Goal: Register for event/course

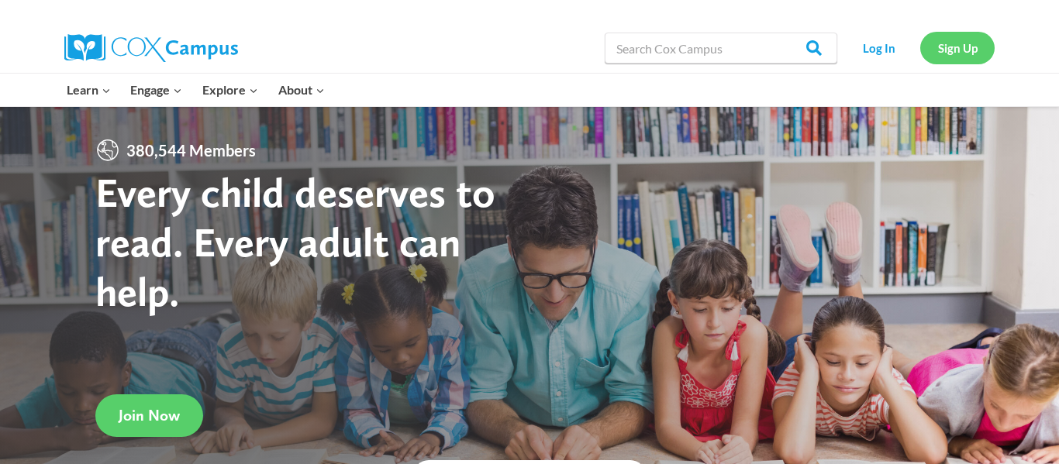
click at [944, 46] on link "Sign Up" at bounding box center [957, 48] width 74 height 32
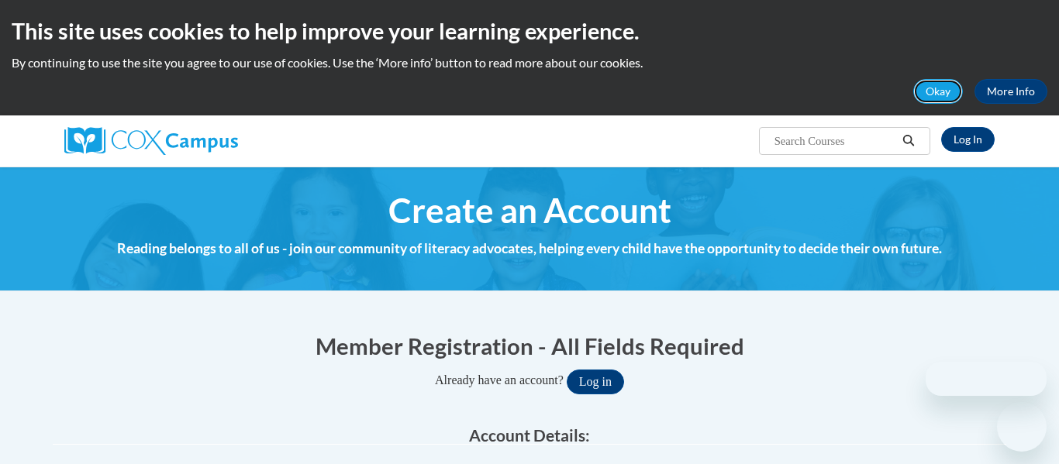
click at [936, 82] on button "Okay" at bounding box center [938, 91] width 50 height 25
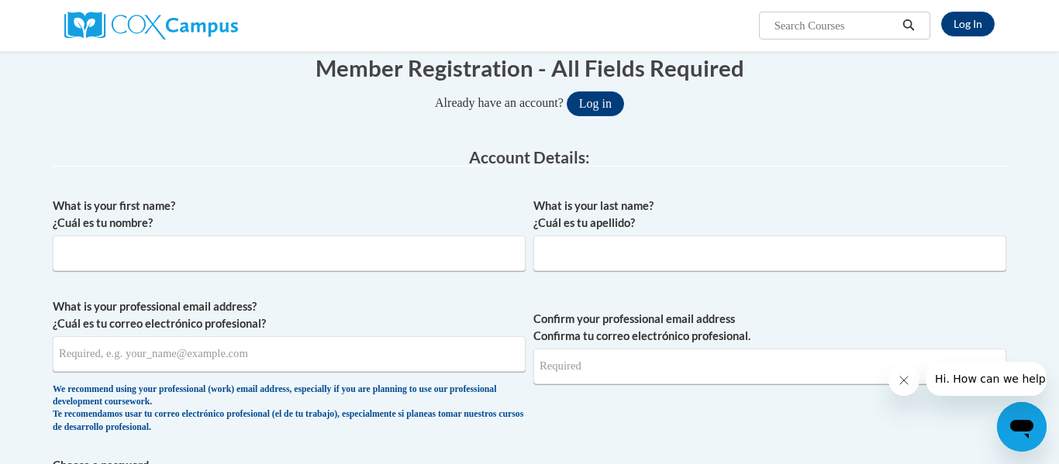
scroll to position [163, 0]
click at [372, 260] on input "What is your first name? ¿Cuál es tu nombre?" at bounding box center [289, 253] width 473 height 36
type input "Jadyn"
click at [610, 246] on input "What is your last name? ¿Cuál es tu apellido?" at bounding box center [769, 253] width 473 height 36
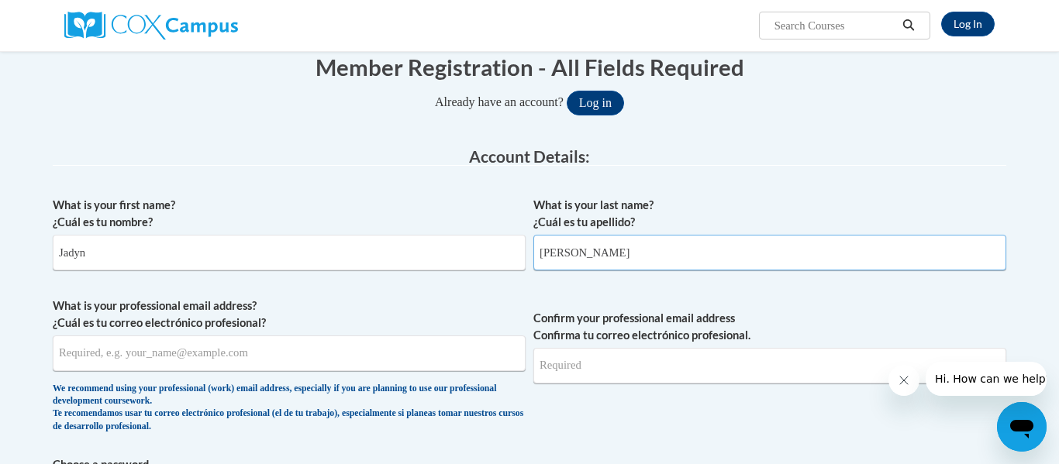
type input "Walker"
click at [291, 349] on input "What is your professional email address? ¿Cuál es tu correo electrónico profesi…" at bounding box center [289, 354] width 473 height 36
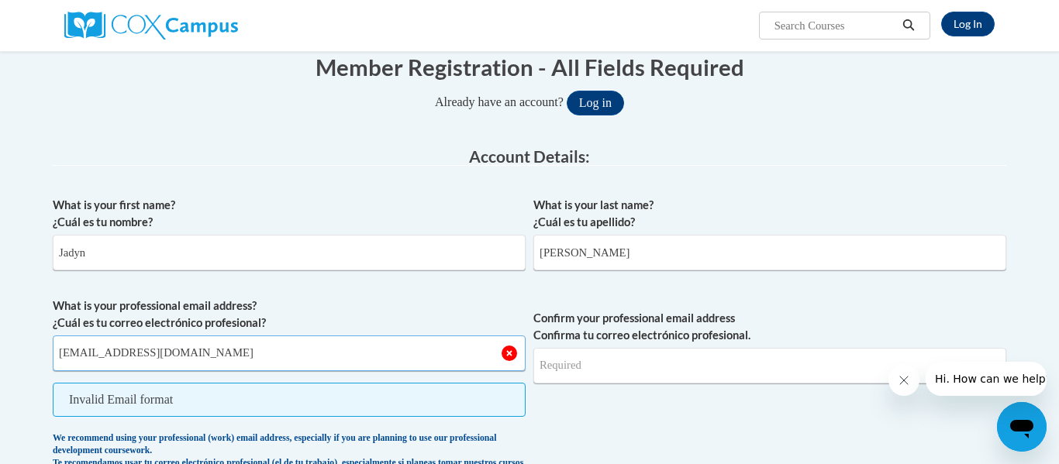
type input "jw74326@students.pickenscountyschools.org"
click at [567, 91] on button "Log in" at bounding box center [595, 103] width 57 height 25
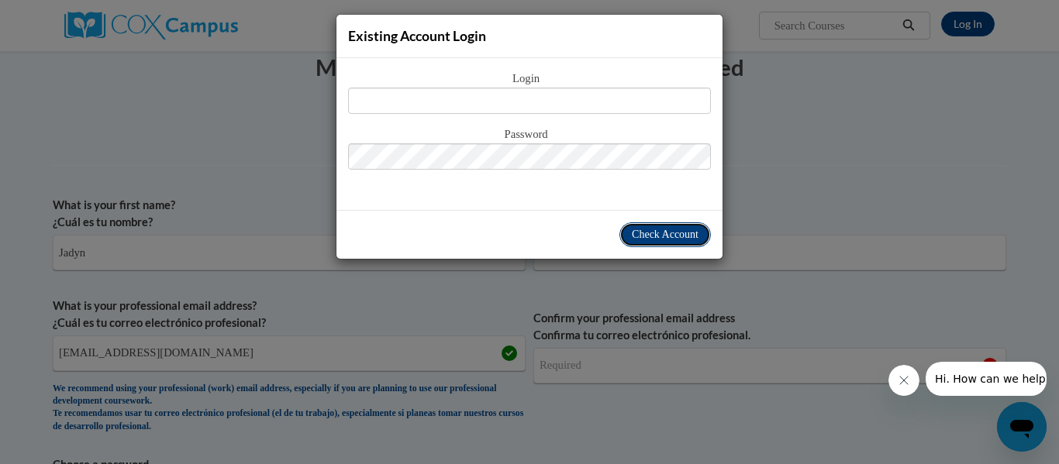
click at [650, 235] on span "Check Account" at bounding box center [665, 235] width 67 height 12
click at [623, 292] on div "Existing Account Login Login Password" at bounding box center [529, 232] width 1059 height 464
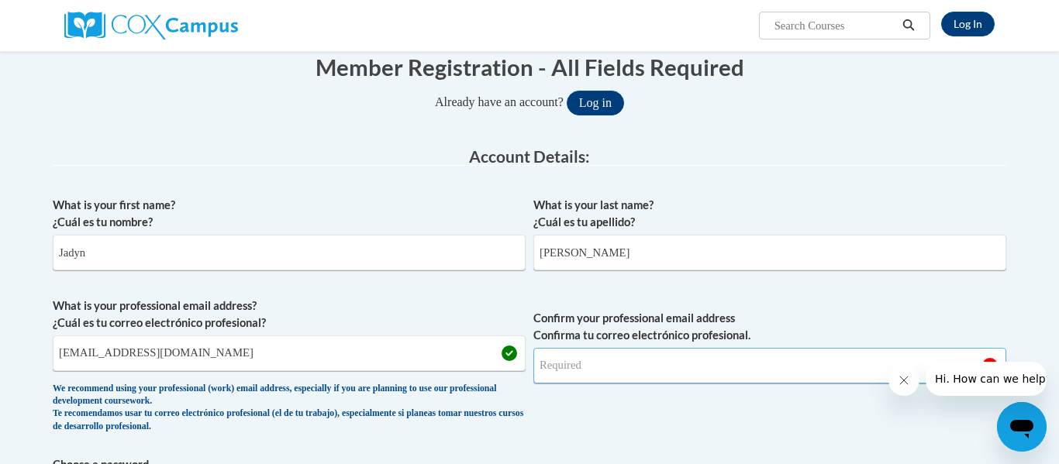
click at [712, 349] on input "Confirm your professional email address Confirma tu correo electrónico profesio…" at bounding box center [769, 366] width 473 height 36
type input "jw74326@students.pickenscountyschools.org"
click at [567, 91] on button "Log in" at bounding box center [595, 103] width 57 height 25
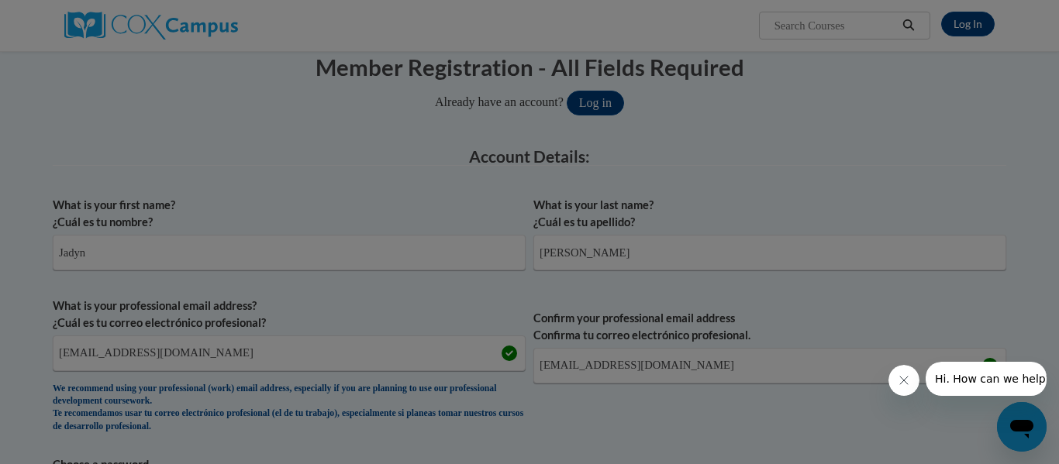
scroll to position [229, 0]
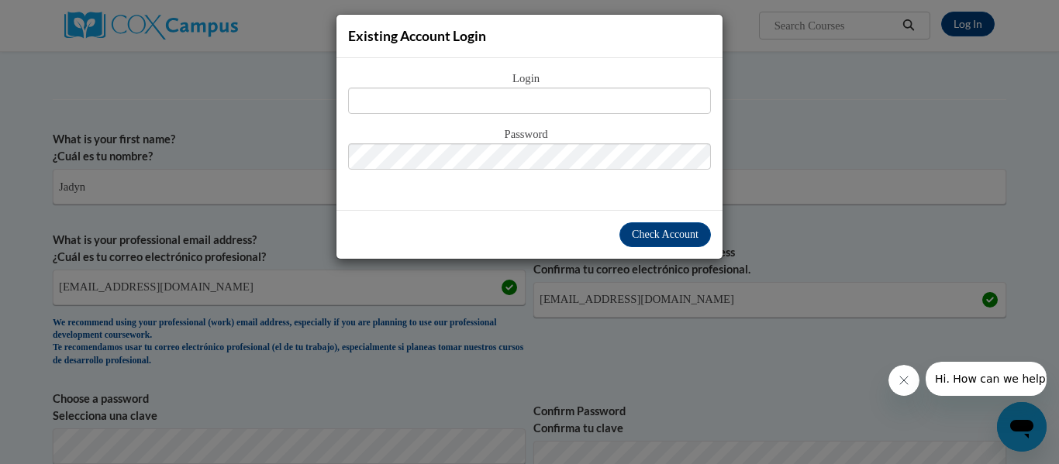
click at [896, 390] on button "Close message from company" at bounding box center [903, 380] width 31 height 31
click at [771, 339] on div "Existing Account Login Login Password" at bounding box center [529, 232] width 1059 height 464
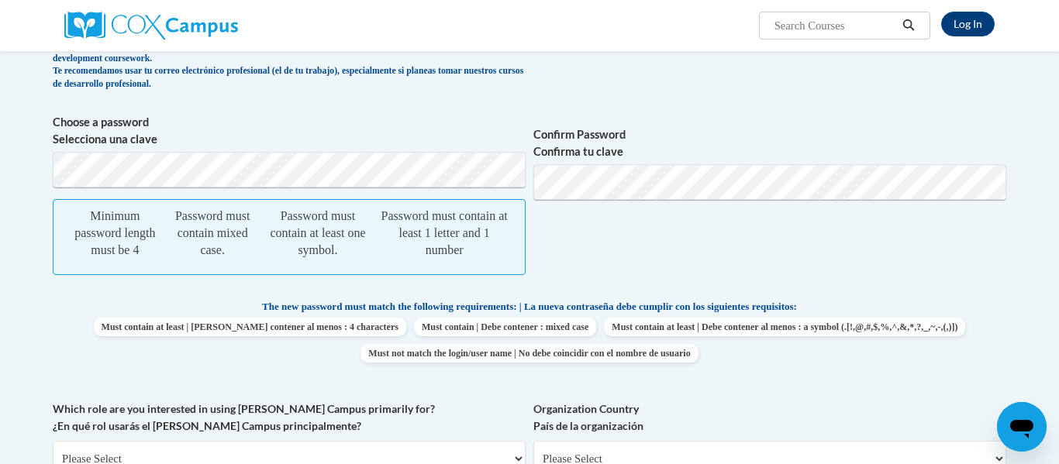
scroll to position [501, 0]
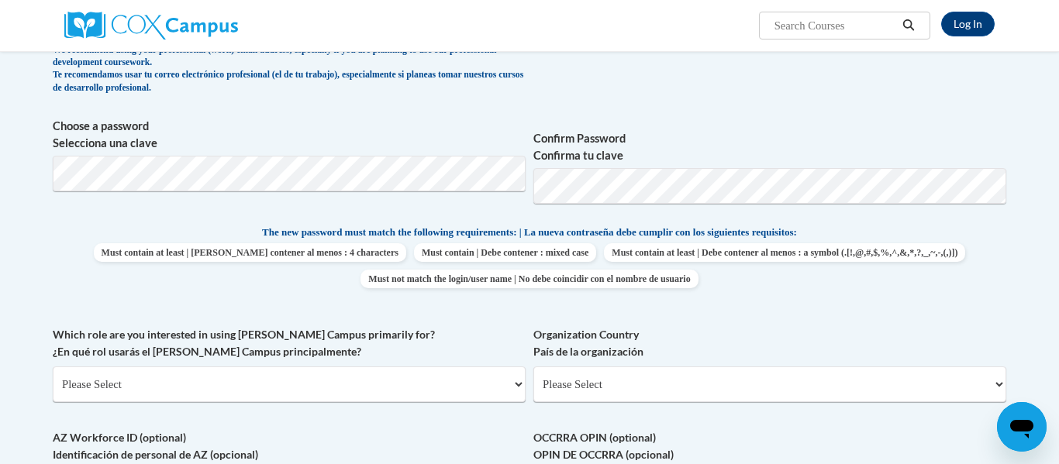
click at [686, 319] on div "What is your first name? ¿Cuál es tu nombre? Jadyn What is your last name? ¿Cuá…" at bounding box center [529, 203] width 953 height 707
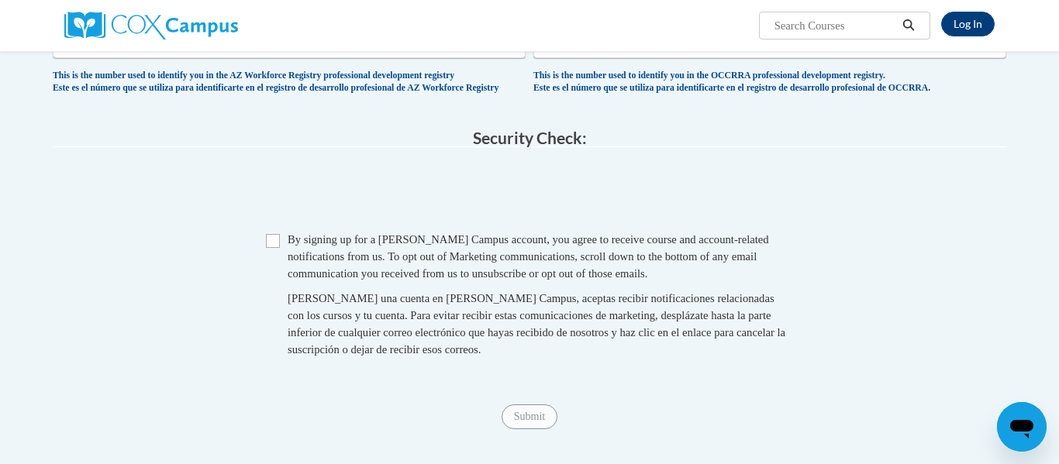
scroll to position [953, 0]
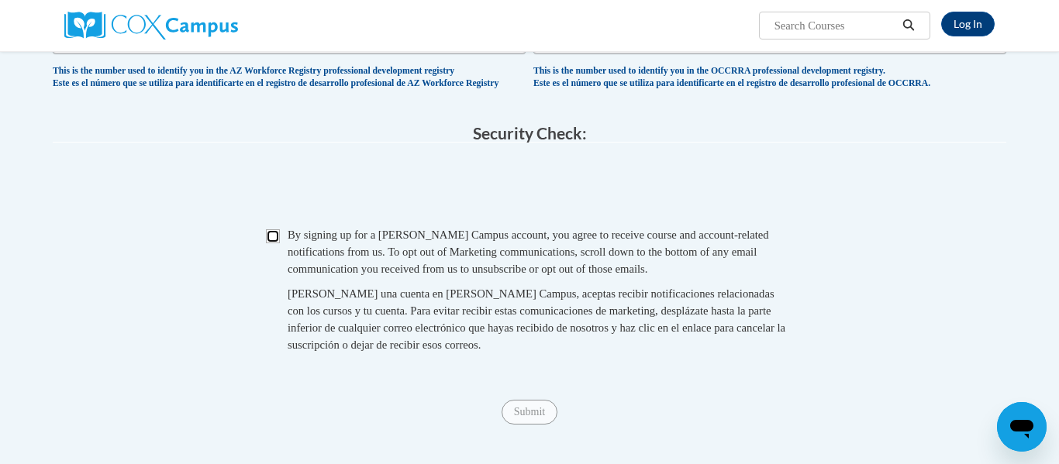
click at [276, 243] on input "Checkbox" at bounding box center [273, 236] width 14 height 14
checkbox input "true"
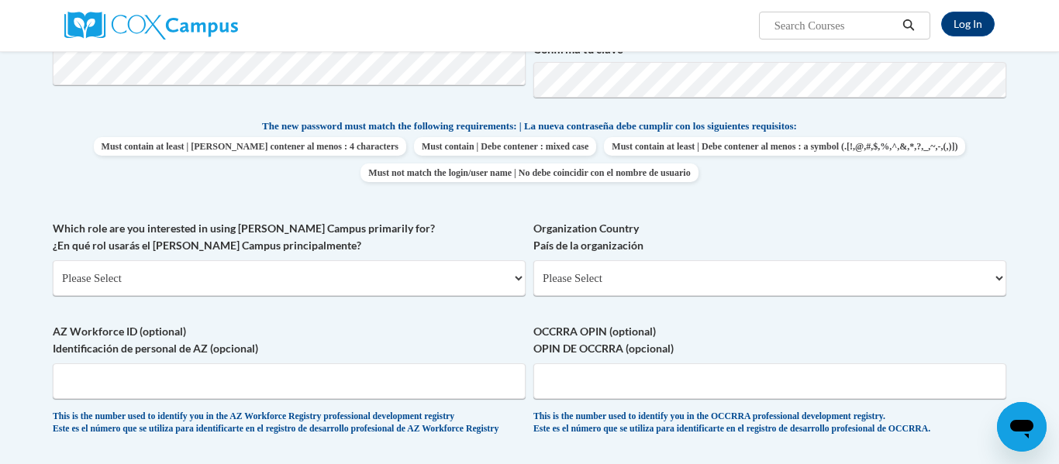
scroll to position [605, 0]
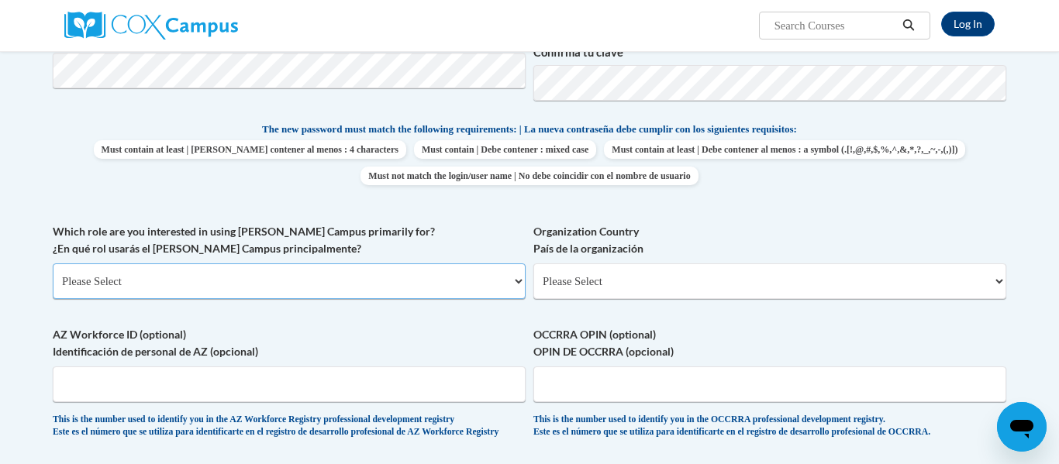
click at [372, 277] on select "Please Select College/University | Colegio/Universidad Community/Nonprofit Part…" at bounding box center [289, 282] width 473 height 36
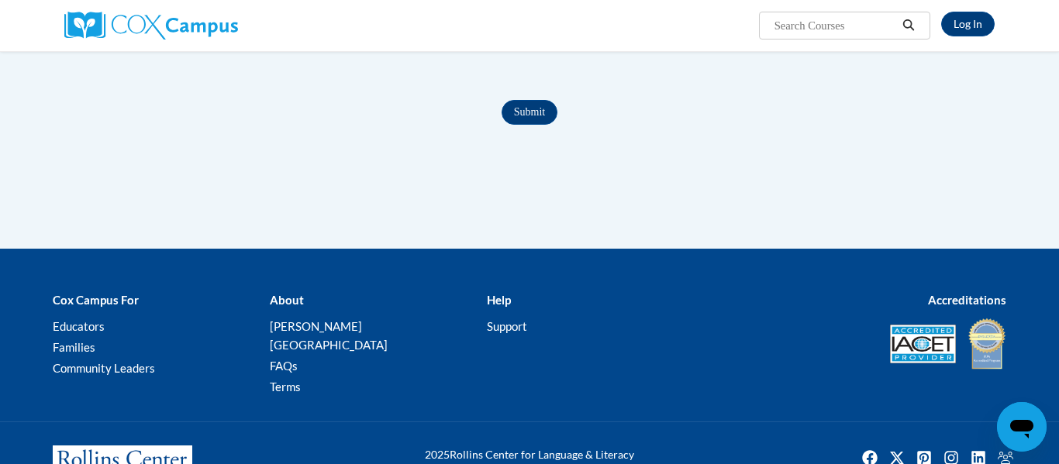
scroll to position [1260, 0]
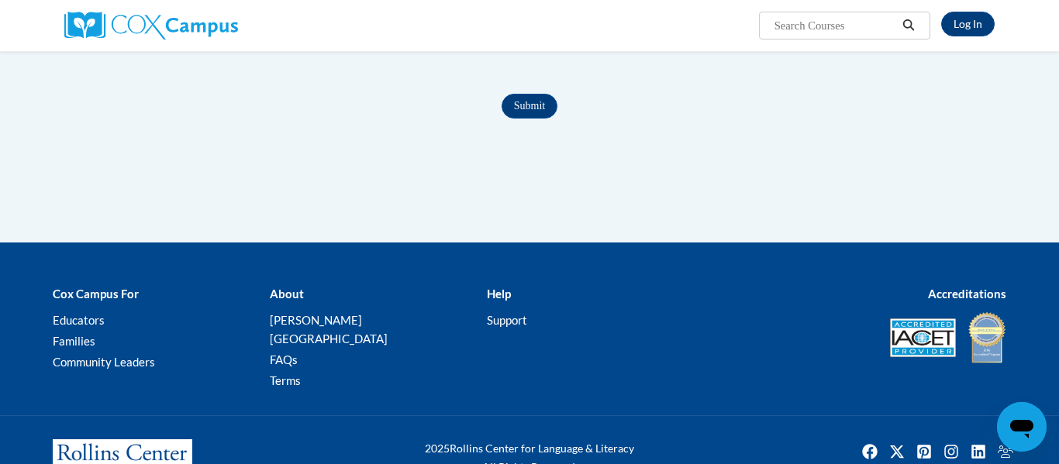
click at [528, 113] on input "Submit" at bounding box center [529, 106] width 56 height 25
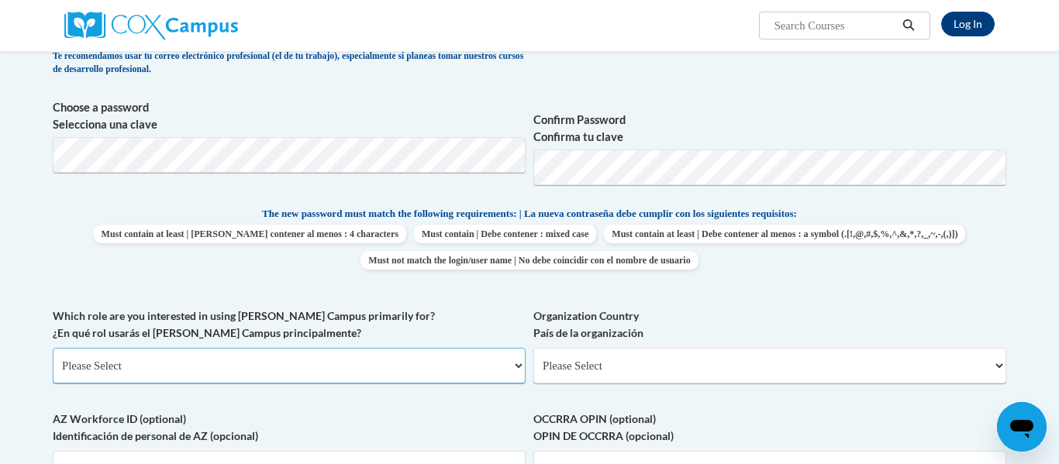
scroll to position [516, 0]
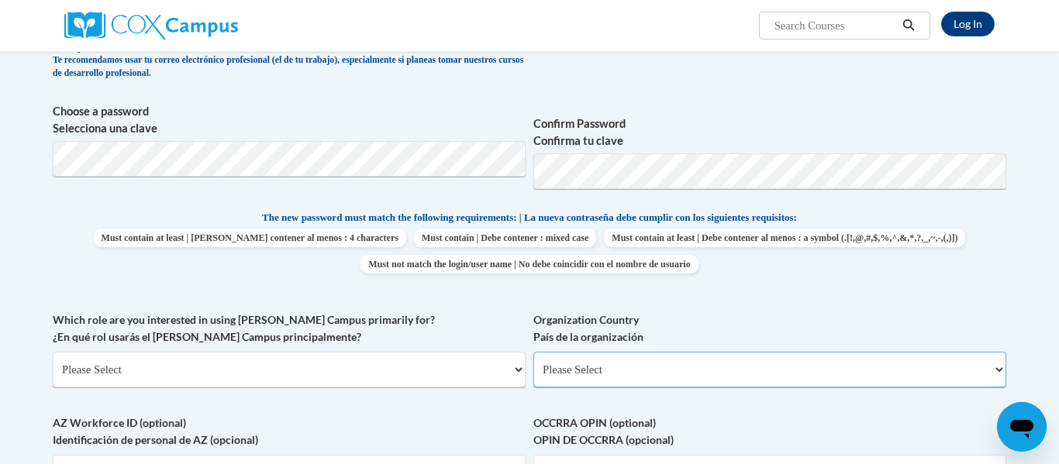
click at [570, 380] on select "Please Select United States | Estados Unidos Outside of the United States | Fue…" at bounding box center [769, 370] width 473 height 36
select select "ad49bcad-a171-4b2e-b99c-48b446064914"
click at [533, 352] on select "Please Select United States | Estados Unidos Outside of the United States | Fue…" at bounding box center [769, 370] width 473 height 36
click at [460, 355] on select "Please Select College/University | Colegio/Universidad Community/Nonprofit Part…" at bounding box center [289, 370] width 473 height 36
select select "fbf2d438-af2f-41f8-98f1-81c410e29de3"
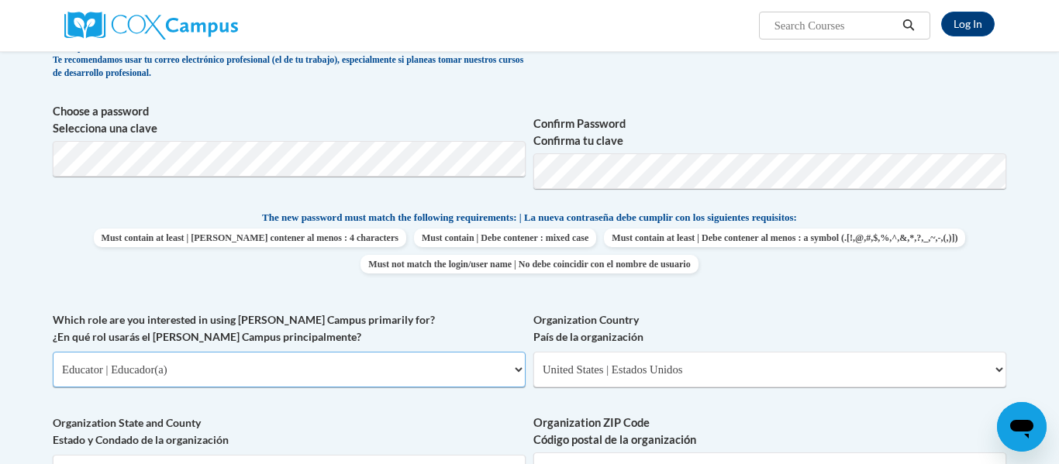
click at [53, 352] on select "Please Select College/University | Colegio/Universidad Community/Nonprofit Part…" at bounding box center [289, 370] width 473 height 36
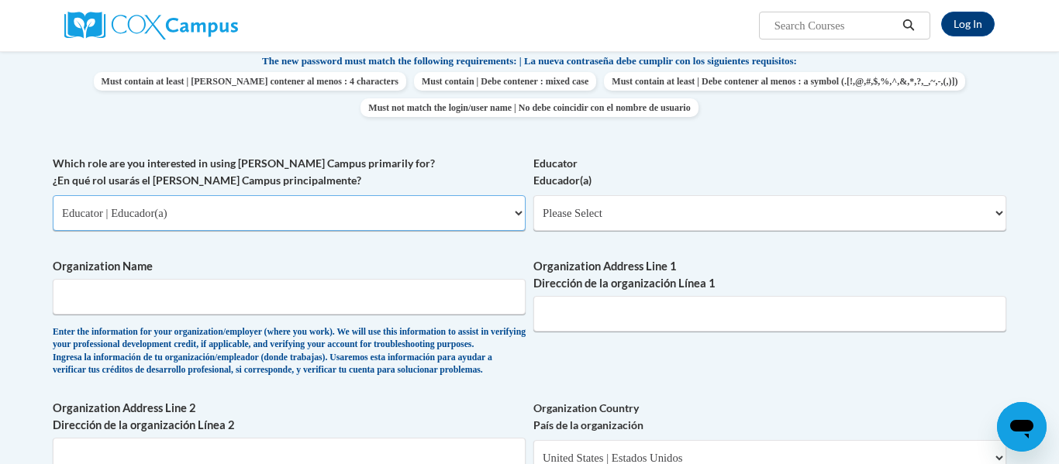
scroll to position [674, 0]
click at [217, 295] on input "Organization Name" at bounding box center [289, 295] width 473 height 36
click at [660, 300] on input "Organization Address Line 1 Dirección de la organización Línea 1" at bounding box center [769, 313] width 473 height 36
type input "808 Philadelphia Dr"
select select "Georgia"
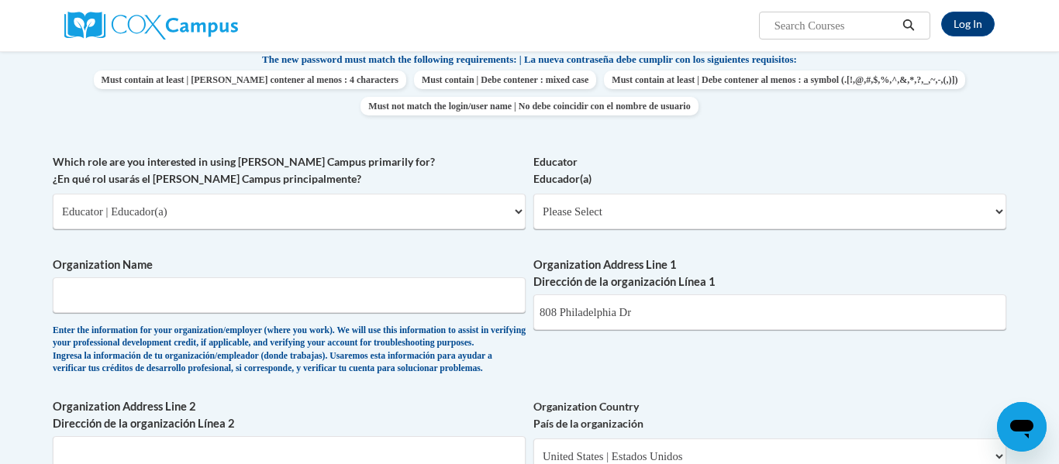
type input "30143"
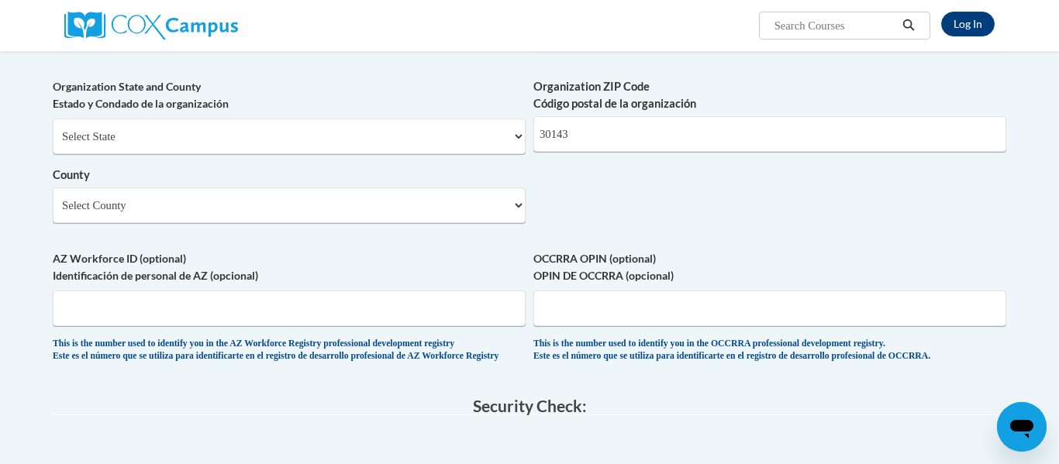
scroll to position [1101, 0]
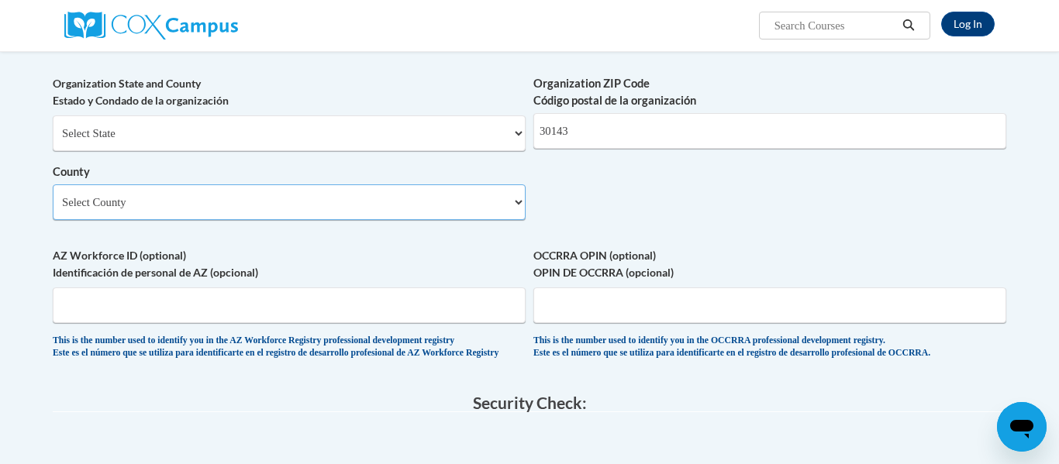
click at [439, 220] on select "Select County Appling Atkinson Bacon Baker Baldwin Banks Barrow Bartow Ben Hill…" at bounding box center [289, 202] width 473 height 36
select select "Pickens"
click at [53, 209] on select "Select County Appling Atkinson Bacon Baker Baldwin Banks Barrow Bartow Ben Hill…" at bounding box center [289, 202] width 473 height 36
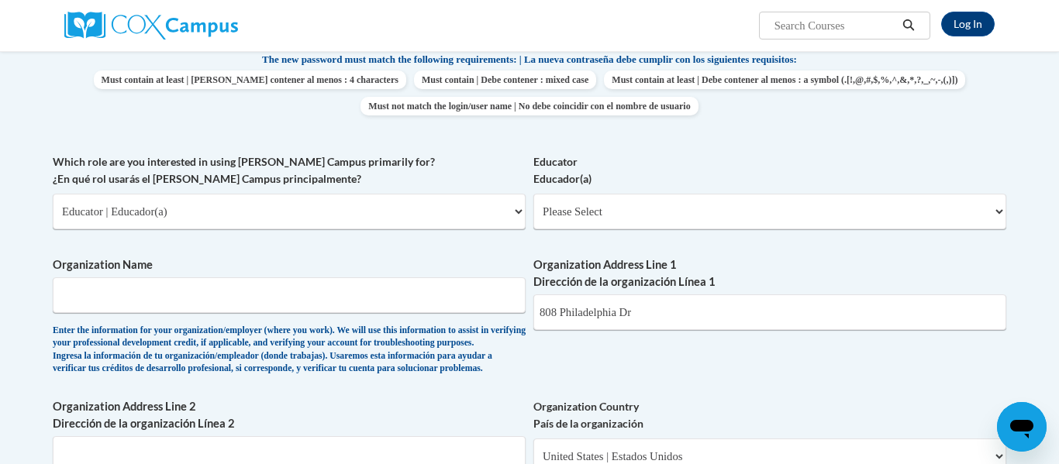
scroll to position [688, 0]
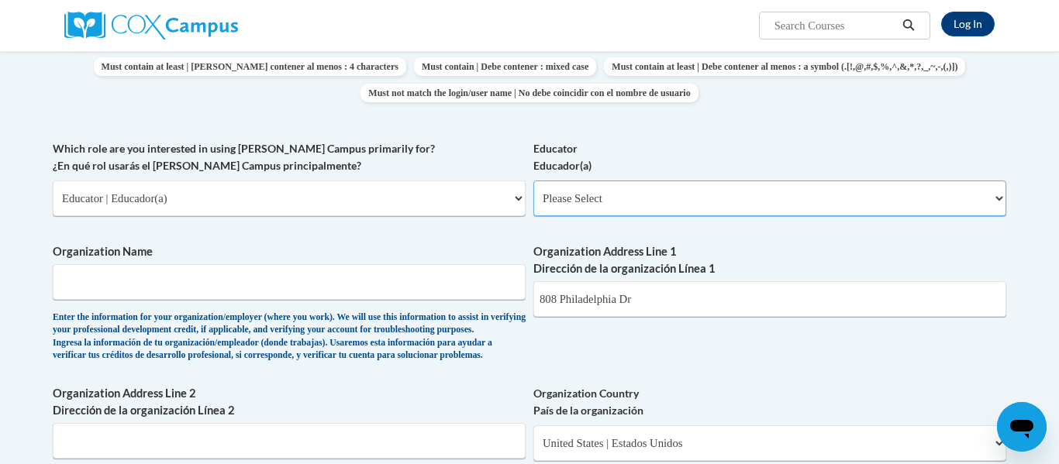
click at [571, 208] on select "Please Select Early Learning/Daycare Teacher/Family Home Care Provider | Maestr…" at bounding box center [769, 199] width 473 height 36
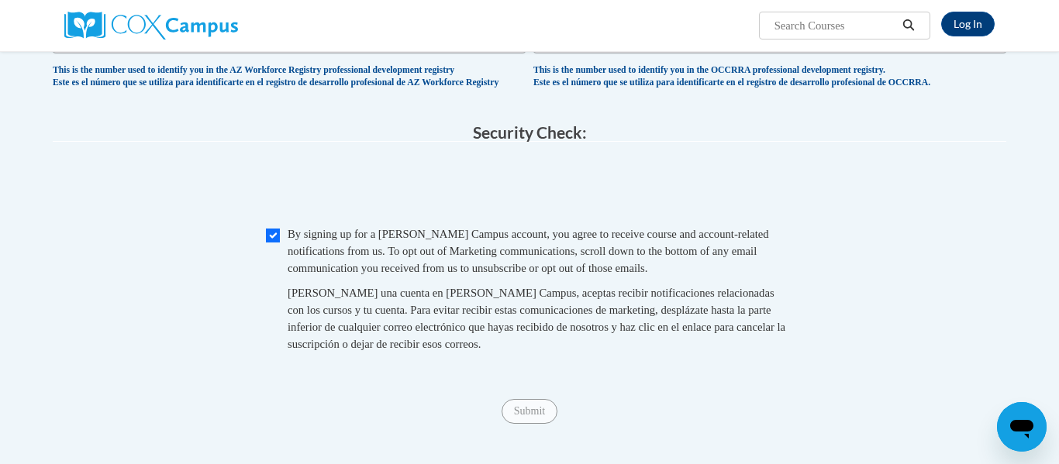
scroll to position [0, 0]
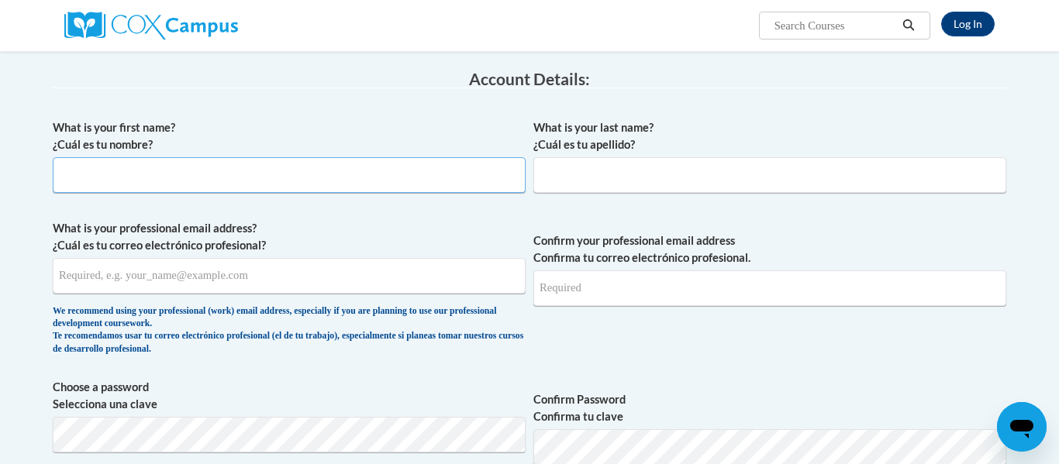
click at [430, 181] on input "What is your first name? ¿Cuál es tu nombre?" at bounding box center [289, 175] width 473 height 36
type input "Jadyn"
type input "jwalker4130112@gmail.com"
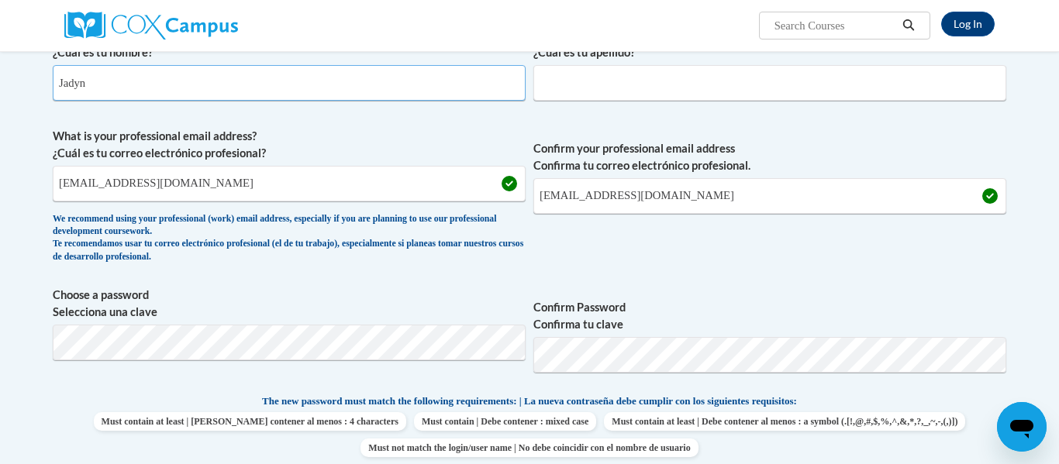
scroll to position [335, 0]
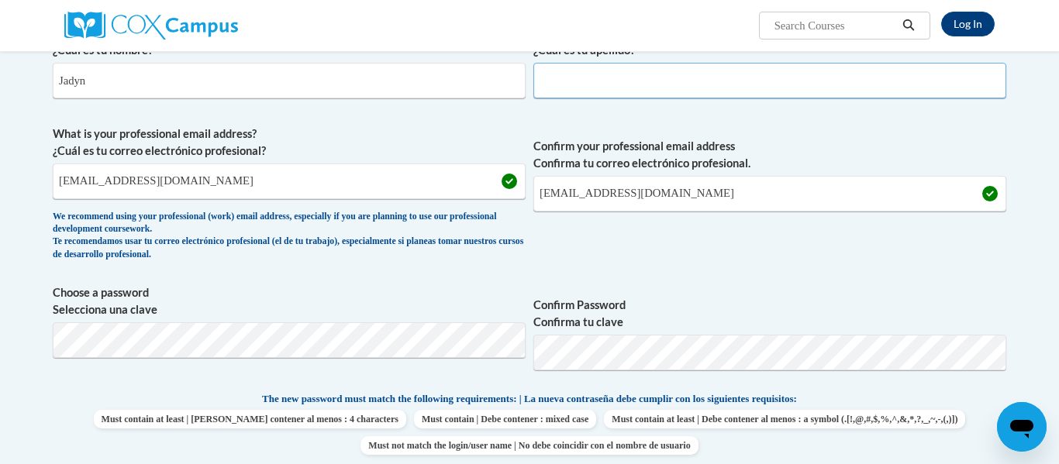
click at [574, 88] on input "What is your last name? ¿Cuál es tu apellido?" at bounding box center [769, 81] width 473 height 36
type input "Walker"
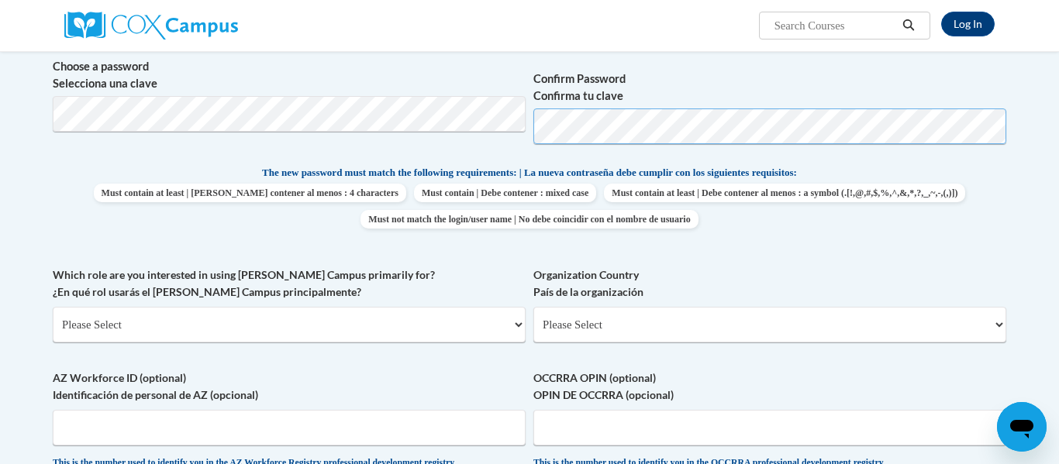
scroll to position [566, 0]
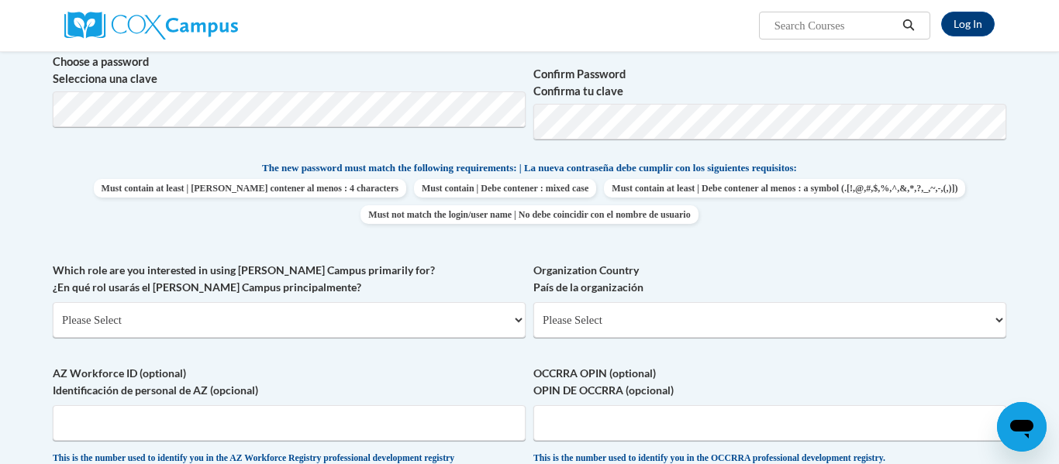
click at [947, 231] on div "The new password must match the following requirements: | La nueva contraseña d…" at bounding box center [529, 197] width 953 height 74
click at [351, 315] on select "Please Select College/University | Colegio/Universidad Community/Nonprofit Part…" at bounding box center [289, 320] width 473 height 36
select select "fbf2d438-af2f-41f8-98f1-81c410e29de3"
click at [53, 302] on select "Please Select College/University | Colegio/Universidad Community/Nonprofit Part…" at bounding box center [289, 320] width 473 height 36
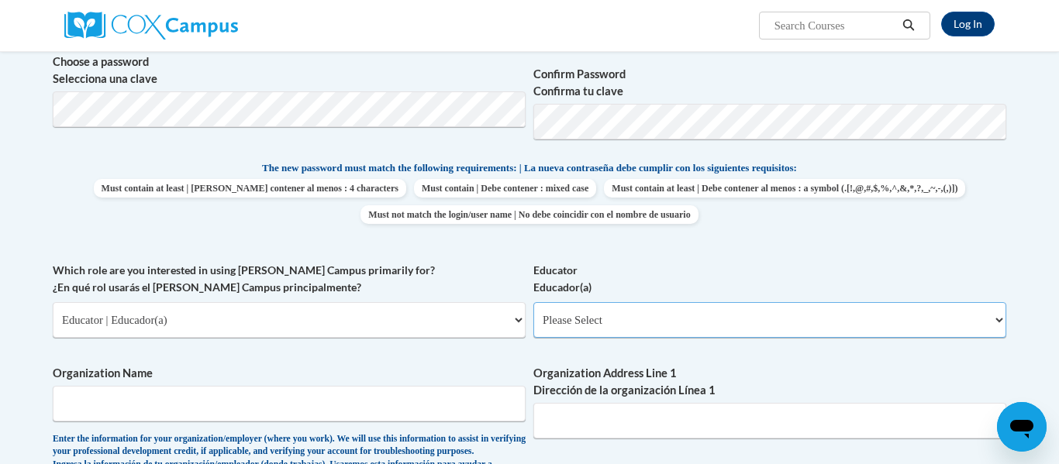
click at [577, 323] on select "Please Select Early Learning/Daycare Teacher/Family Home Care Provider | Maestr…" at bounding box center [769, 320] width 473 height 36
select select "5e2af403-4f2c-4e49-a02f-103e55d7b75b"
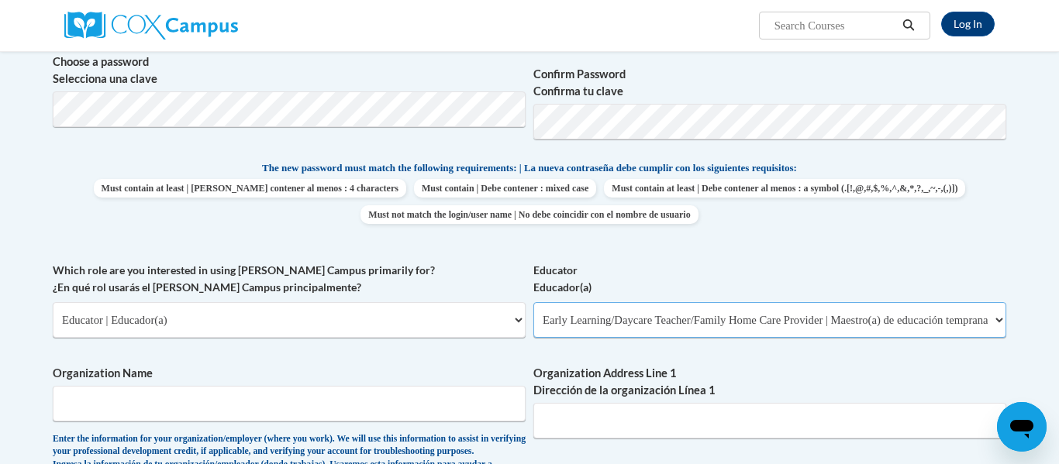
click at [533, 302] on select "Please Select Early Learning/Daycare Teacher/Family Home Care Provider | Maestr…" at bounding box center [769, 320] width 473 height 36
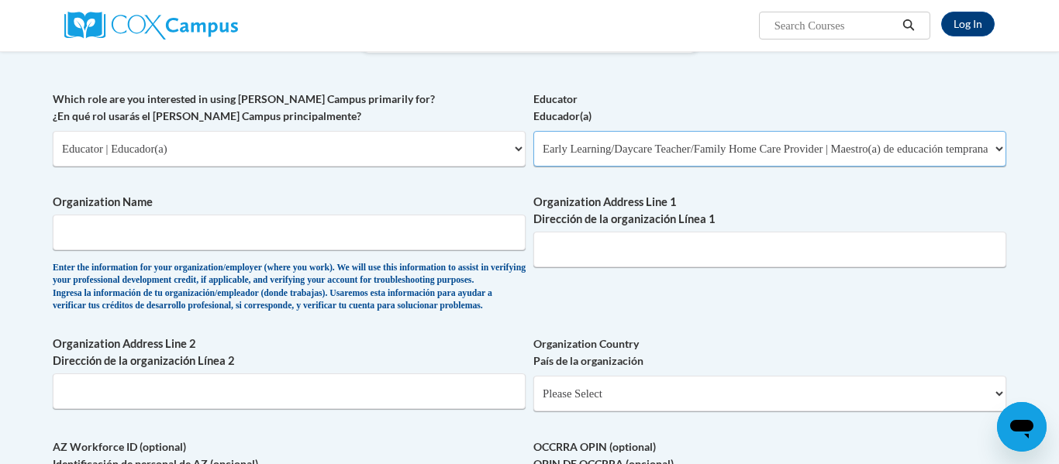
scroll to position [738, 0]
click at [271, 240] on input "Organization Name" at bounding box center [289, 232] width 473 height 36
type input "PHS"
click at [592, 253] on input "Organization Address Line 1 Dirección de la organización Línea 1" at bounding box center [769, 249] width 473 height 36
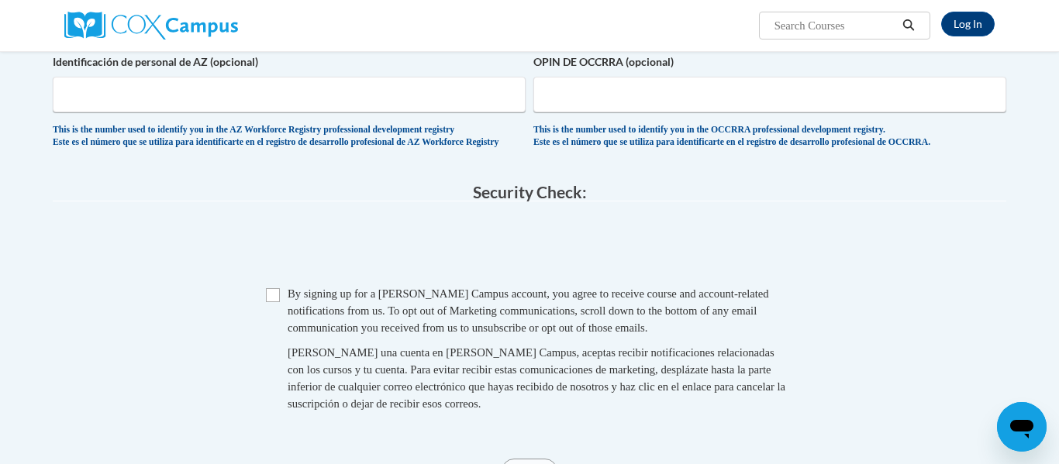
scroll to position [1141, 0]
type input "500 Dragon Drive"
click at [277, 301] on input "Checkbox" at bounding box center [273, 294] width 14 height 14
checkbox input "true"
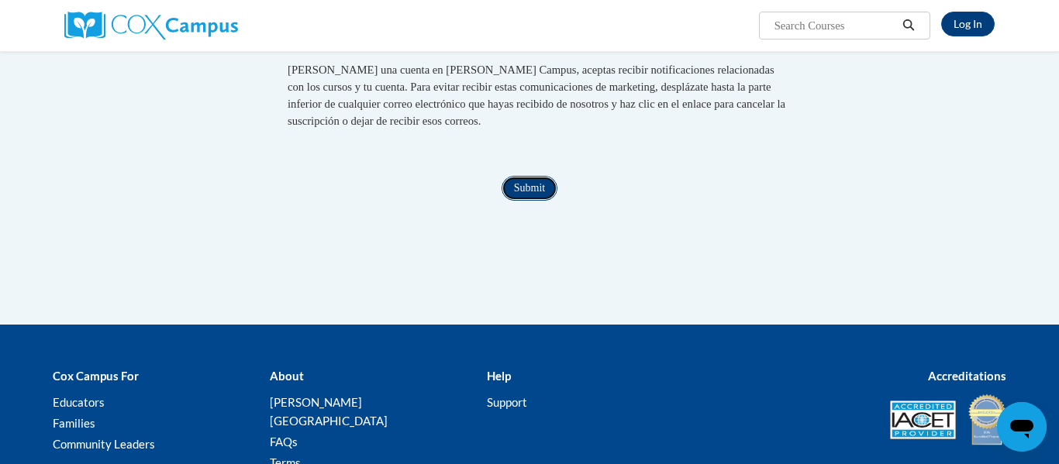
click at [515, 201] on input "Submit" at bounding box center [529, 188] width 56 height 25
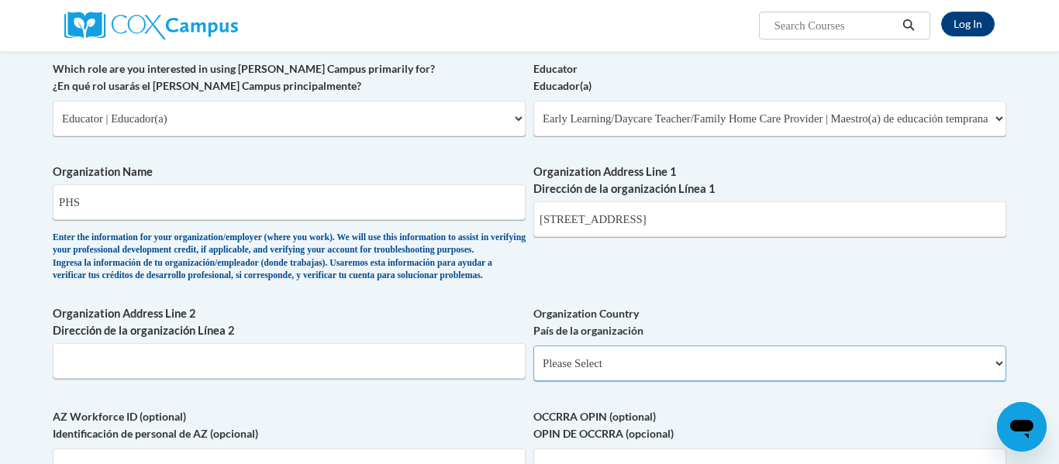
scroll to position [769, 0]
click at [575, 367] on span "Organization Country País de la organización Please Select United States | Esta…" at bounding box center [769, 342] width 473 height 76
click at [579, 380] on select "Please Select United States | Estados Unidos Outside of the United States | Fue…" at bounding box center [769, 362] width 473 height 36
select select "ad49bcad-a171-4b2e-b99c-48b446064914"
click at [533, 370] on select "Please Select United States | Estados Unidos Outside of the United States | Fue…" at bounding box center [769, 362] width 473 height 36
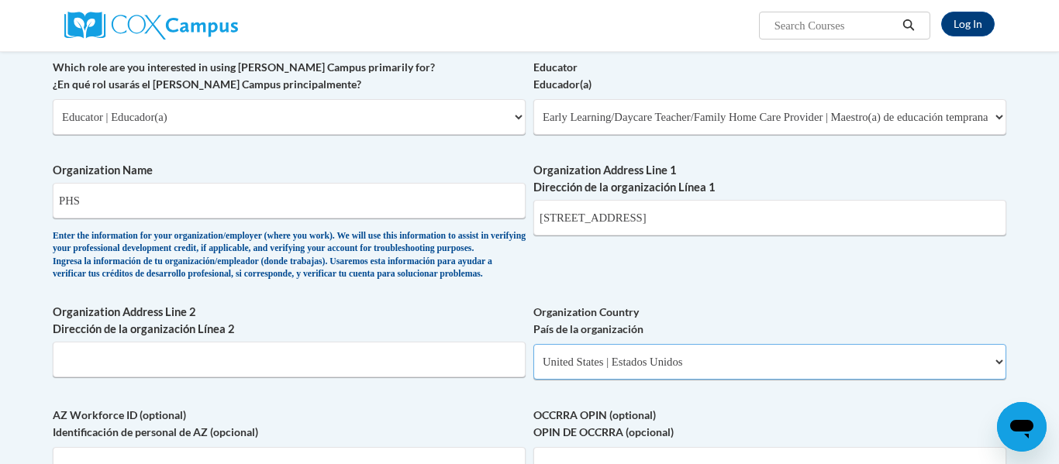
select select
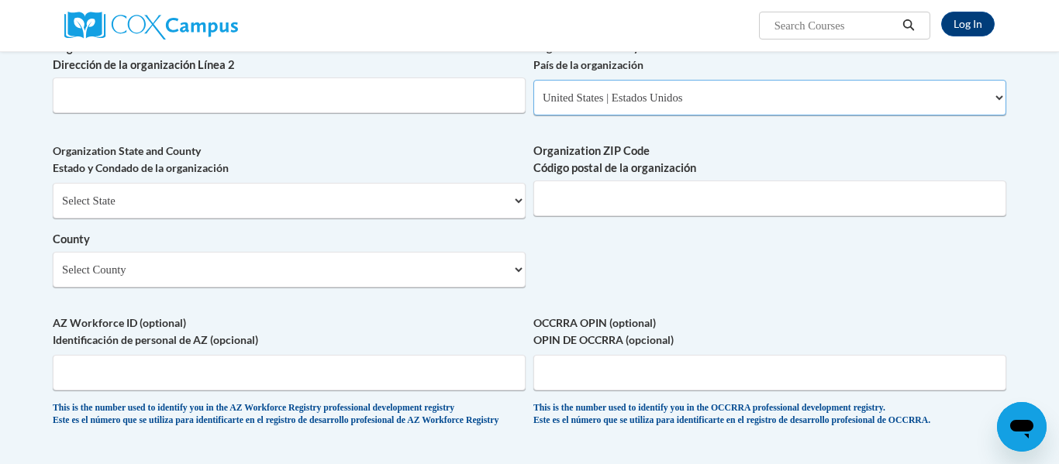
scroll to position [1036, 0]
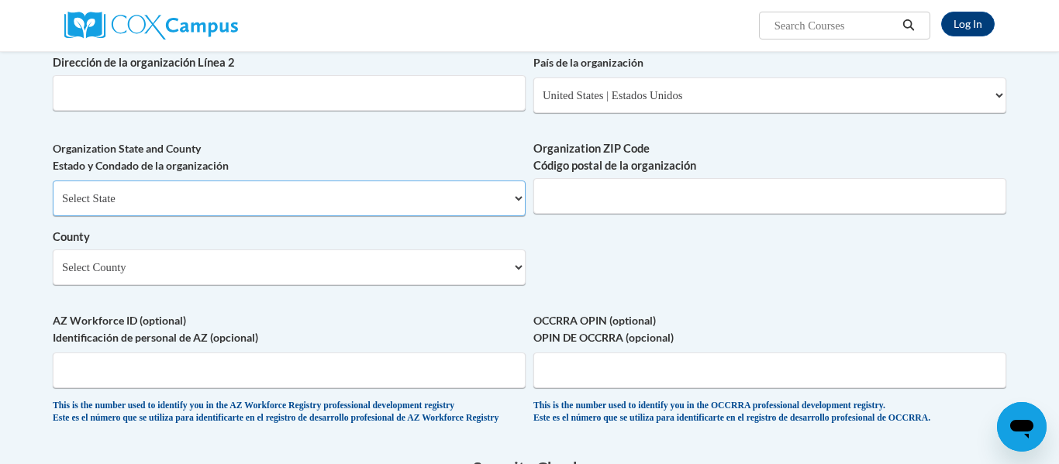
click at [407, 216] on select "Select State Alabama Alaska Arizona Arkansas California Colorado Connecticut De…" at bounding box center [289, 199] width 473 height 36
select select "Georgia"
click at [53, 205] on select "Select State Alabama Alaska Arizona Arkansas California Colorado Connecticut De…" at bounding box center [289, 199] width 473 height 36
click at [608, 213] on input "Organization ZIP Code Código postal de la organización" at bounding box center [769, 196] width 473 height 36
type input "30143"
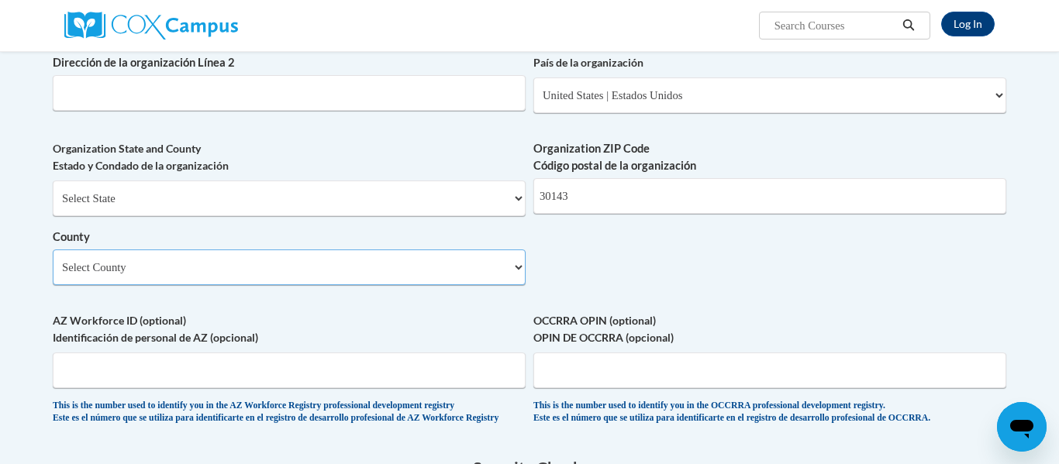
click at [376, 285] on select "Select County Appling Atkinson Bacon Baker Baldwin Banks Barrow Bartow Ben Hill…" at bounding box center [289, 268] width 473 height 36
select select "Pickens"
click at [53, 274] on select "Select County Appling Atkinson Bacon Baker Baldwin Banks Barrow Bartow Ben Hill…" at bounding box center [289, 268] width 473 height 36
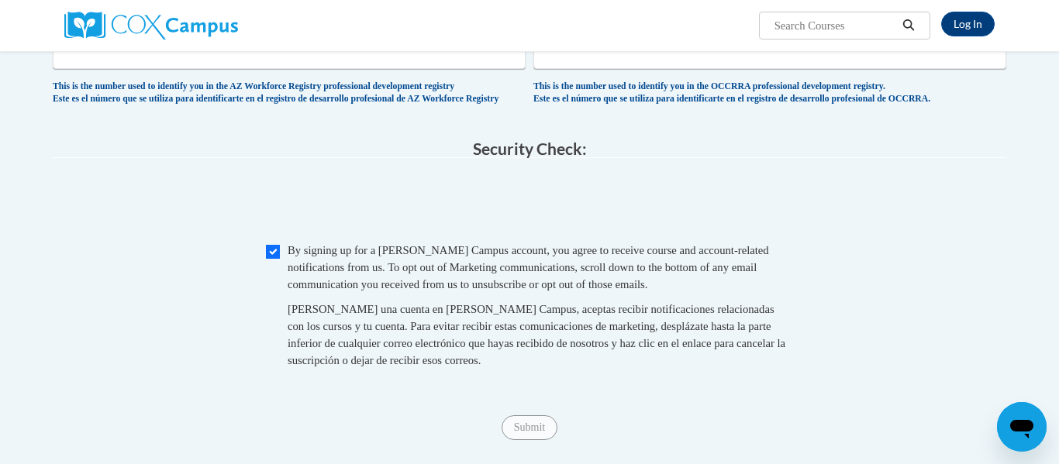
scroll to position [1354, 0]
click at [269, 260] on input "Checkbox" at bounding box center [273, 253] width 14 height 14
checkbox input "true"
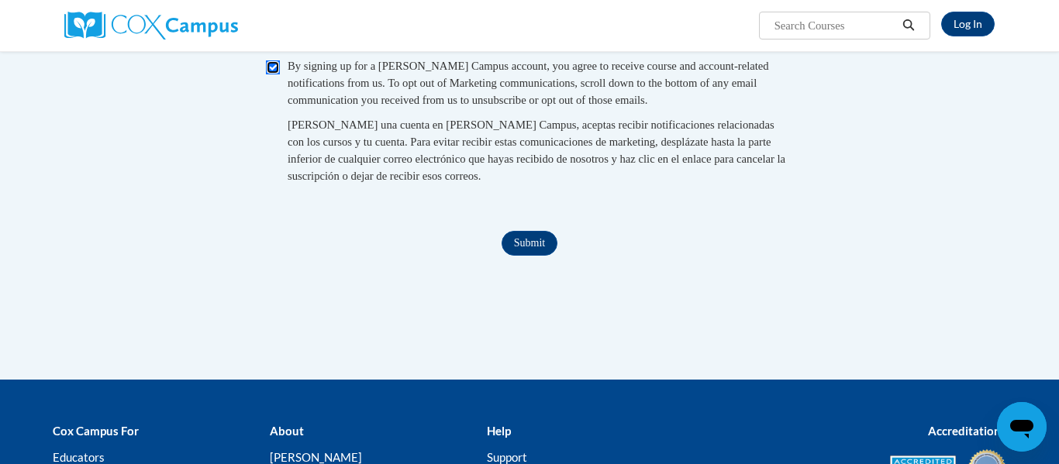
scroll to position [1573, 0]
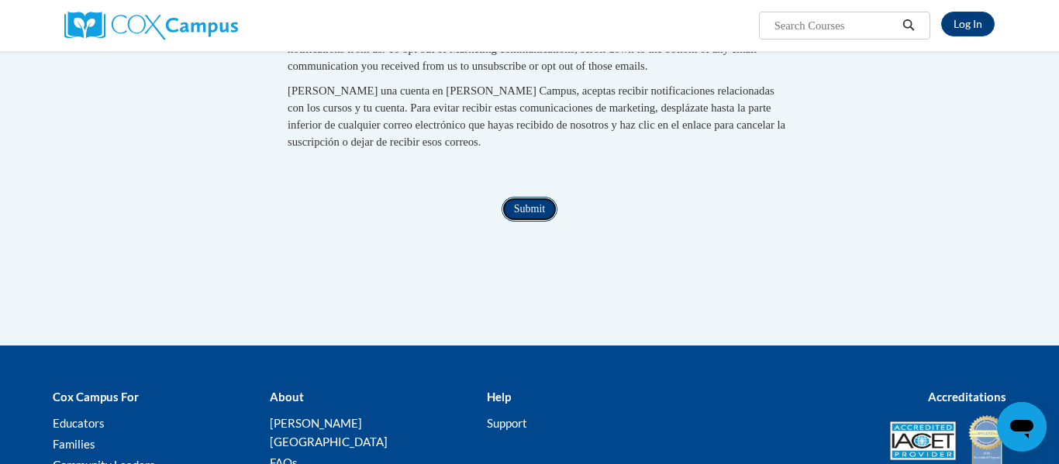
click at [513, 222] on input "Submit" at bounding box center [529, 209] width 56 height 25
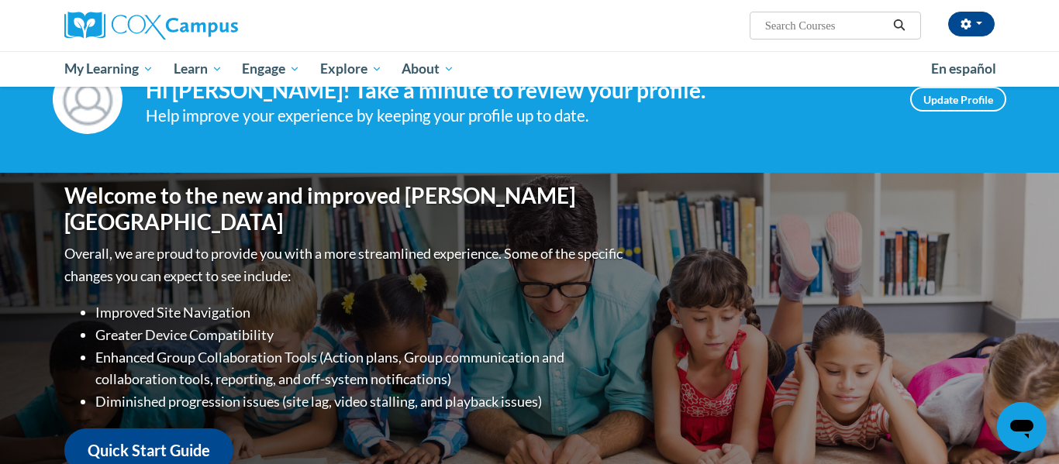
scroll to position [63, 0]
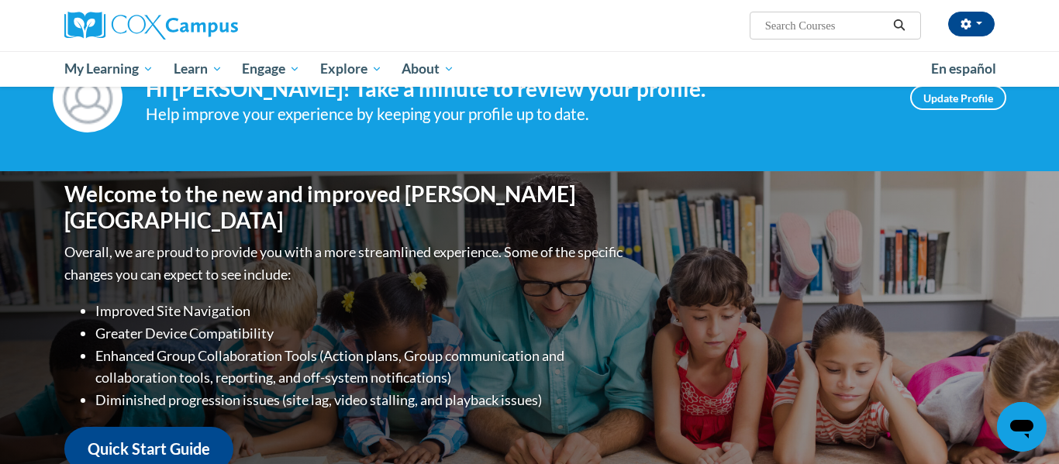
click at [814, 19] on input "Search..." at bounding box center [825, 25] width 124 height 19
type input "build my brain"
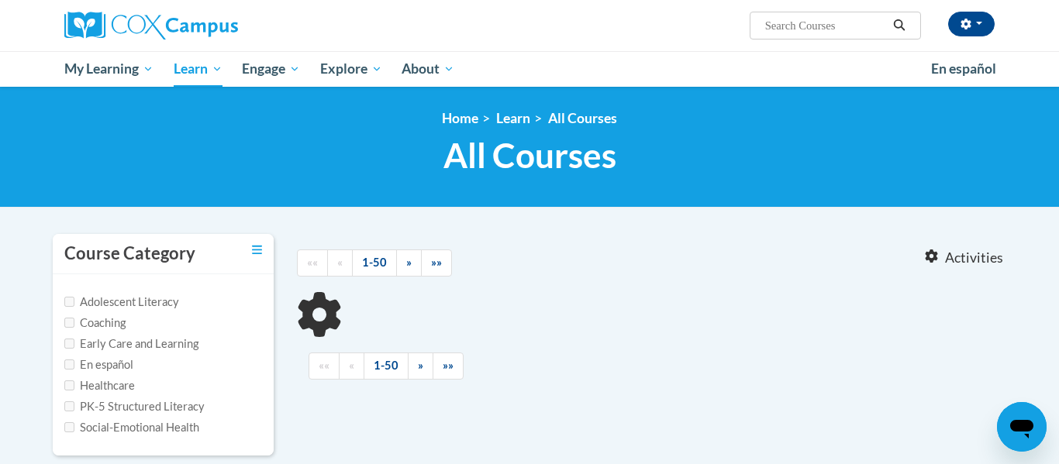
type input "build my brain"
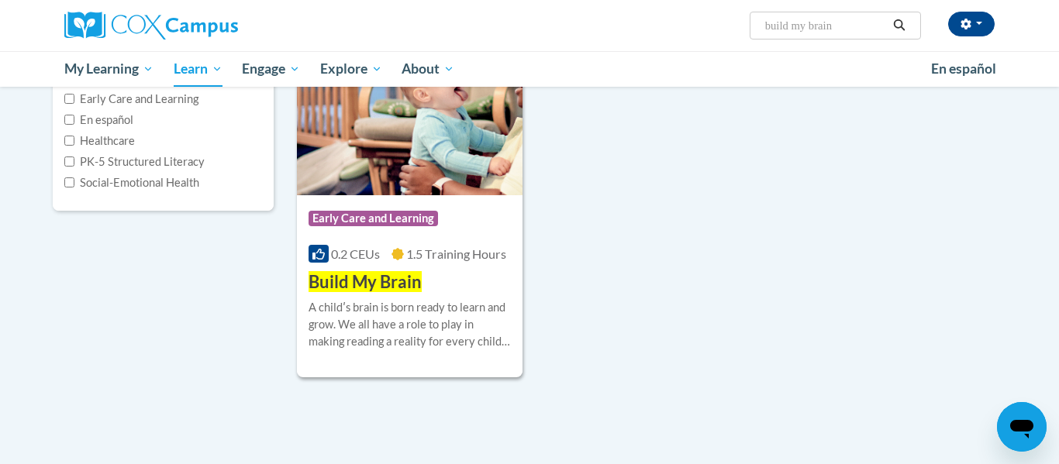
scroll to position [248, 0]
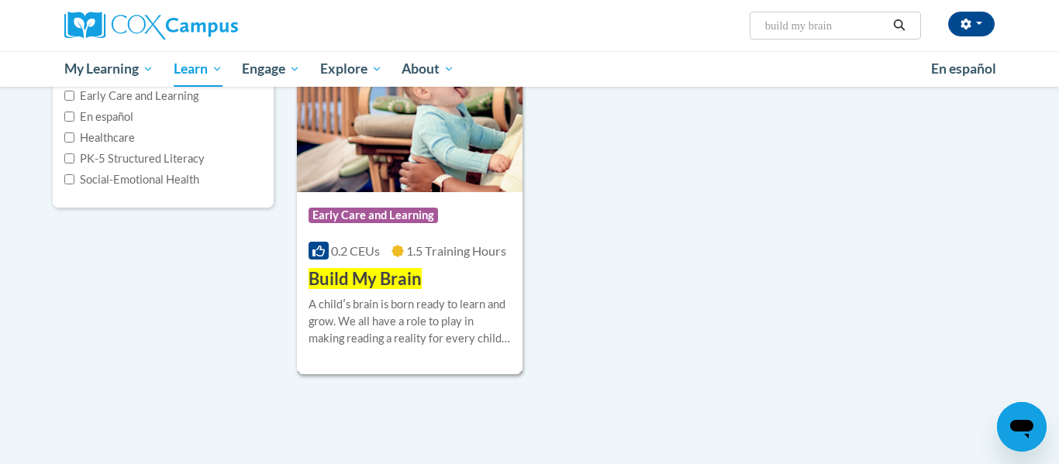
click at [423, 298] on div "A childʹs brain is born ready to learn and grow. We all have a role to play in …" at bounding box center [409, 321] width 202 height 51
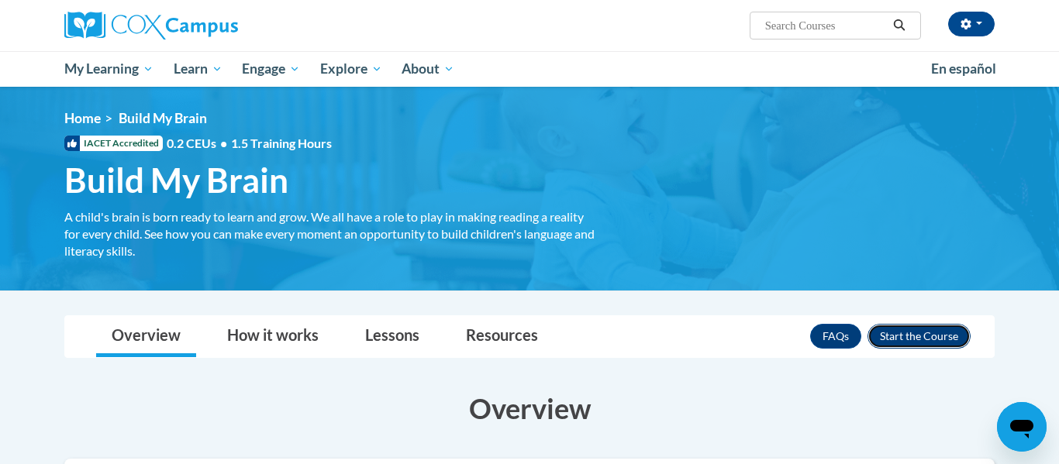
click at [937, 336] on button "Enroll" at bounding box center [918, 336] width 103 height 25
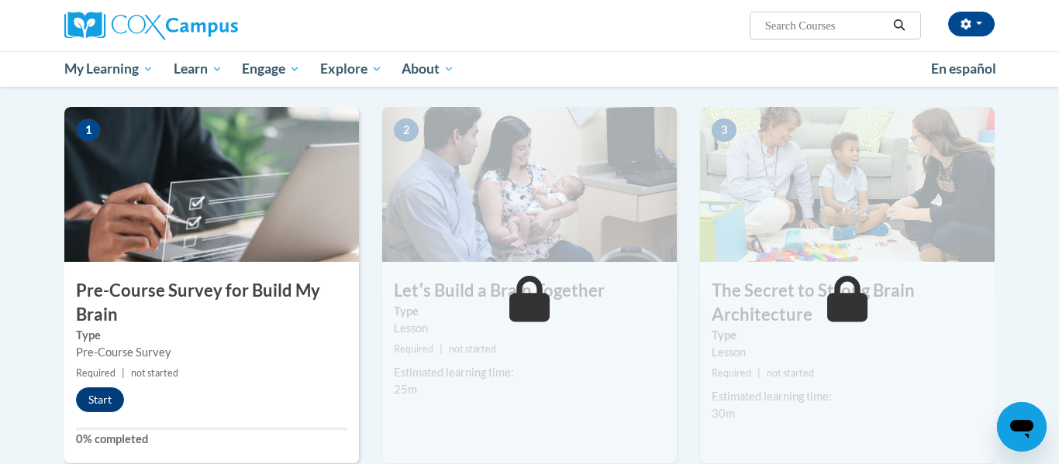
scroll to position [297, 0]
click at [92, 394] on button "Start" at bounding box center [100, 400] width 48 height 25
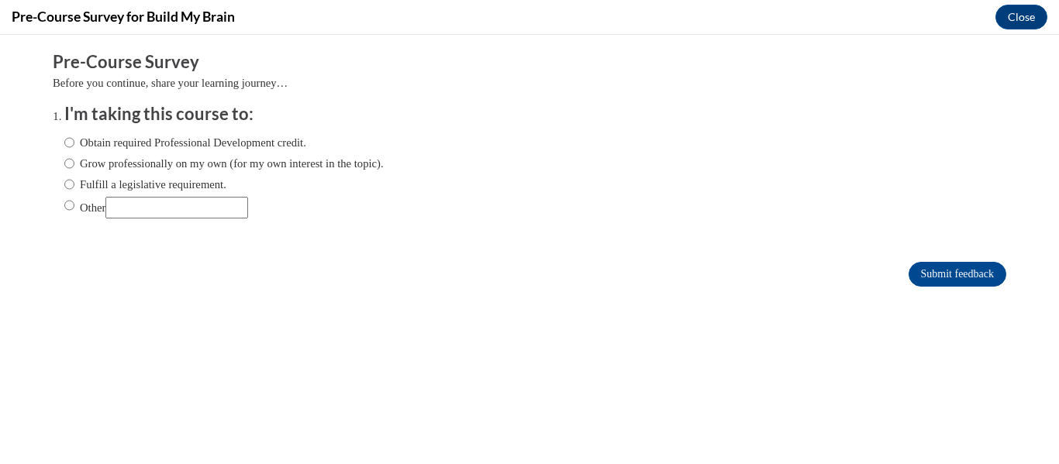
scroll to position [0, 0]
click at [67, 138] on input "Obtain required Professional Development credit." at bounding box center [69, 142] width 10 height 17
radio input "true"
click at [67, 138] on input "Obtain required Professional Development credit." at bounding box center [69, 142] width 10 height 17
click at [67, 142] on input "Obtain required Professional Development credit." at bounding box center [69, 142] width 10 height 17
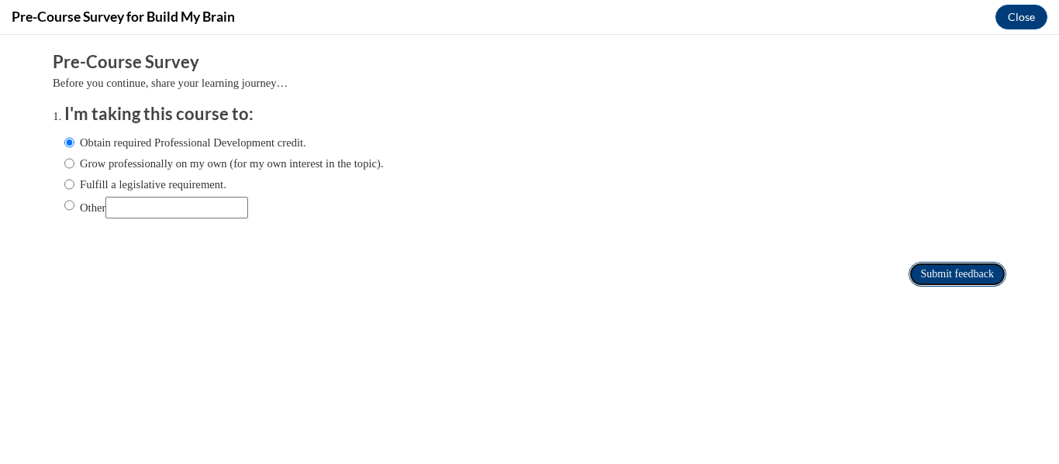
click at [939, 270] on input "Submit feedback" at bounding box center [957, 274] width 98 height 25
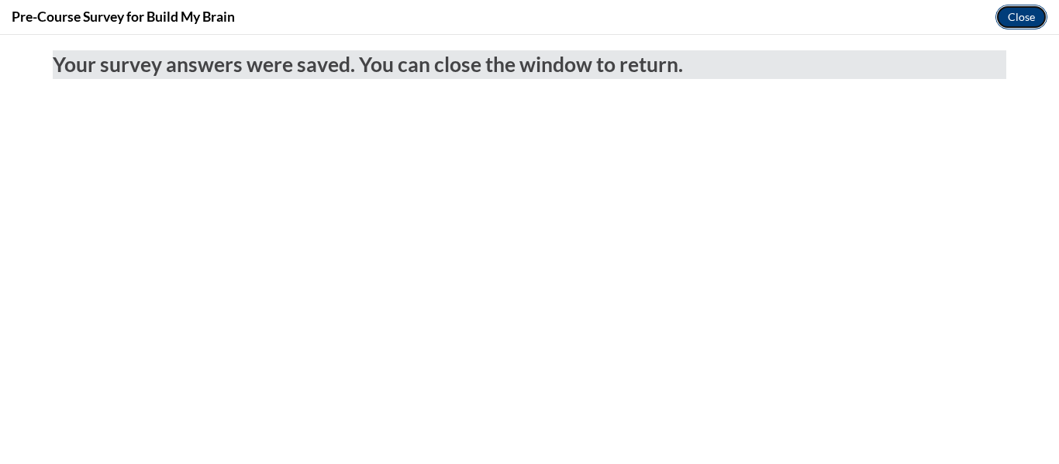
click at [1026, 22] on button "Close" at bounding box center [1021, 17] width 52 height 25
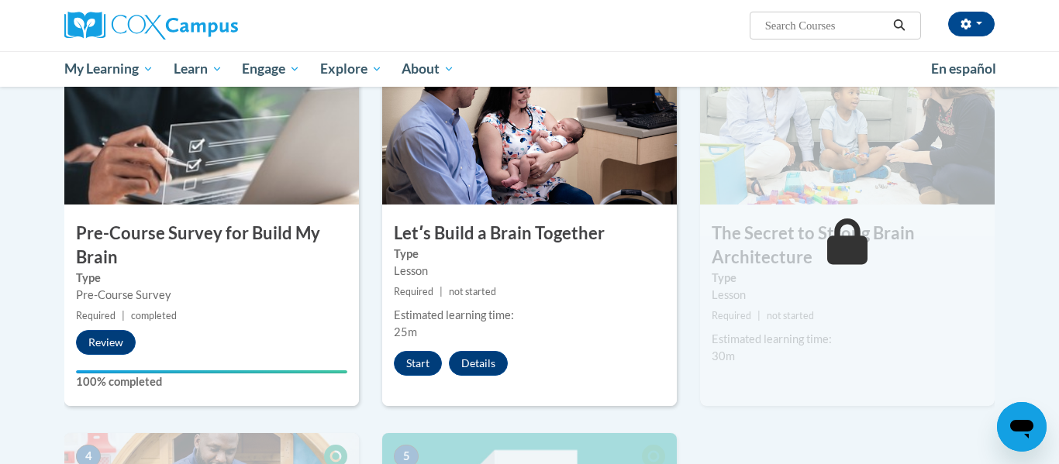
scroll to position [359, 0]
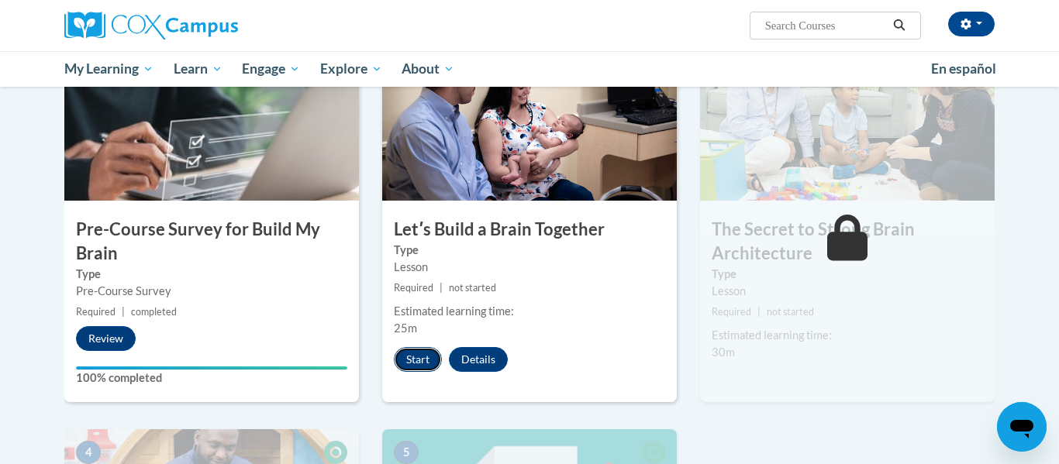
click at [422, 356] on button "Start" at bounding box center [418, 359] width 48 height 25
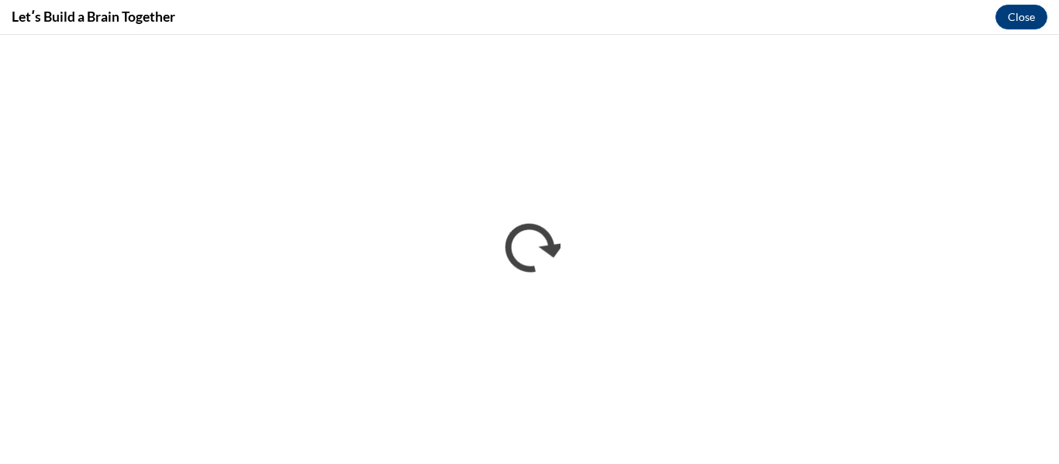
scroll to position [0, 0]
